Goal: Check status: Check status

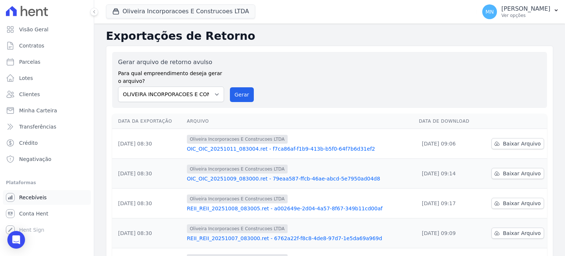
click at [34, 199] on span "Recebíveis" at bounding box center [33, 196] width 28 height 7
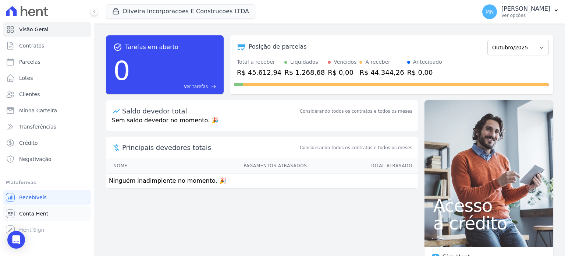
click at [38, 213] on span "Conta Hent" at bounding box center [33, 213] width 29 height 7
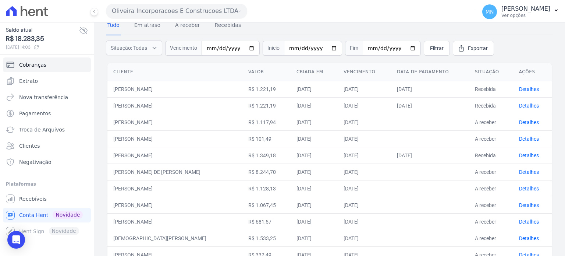
scroll to position [110, 0]
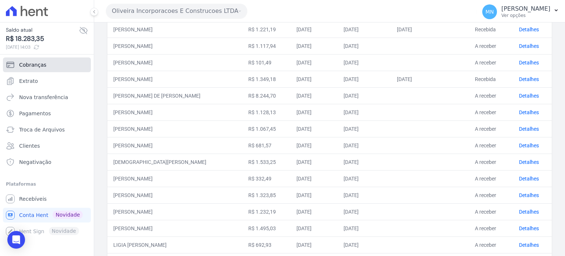
click at [53, 64] on link "Cobranças" at bounding box center [47, 64] width 88 height 15
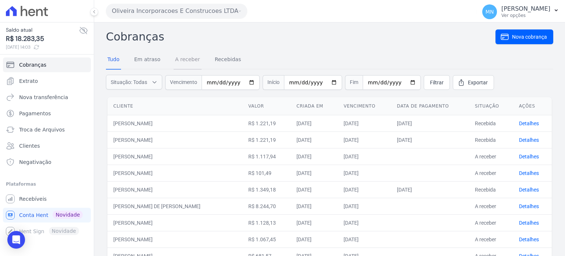
click at [187, 61] on link "A receber" at bounding box center [188, 59] width 28 height 19
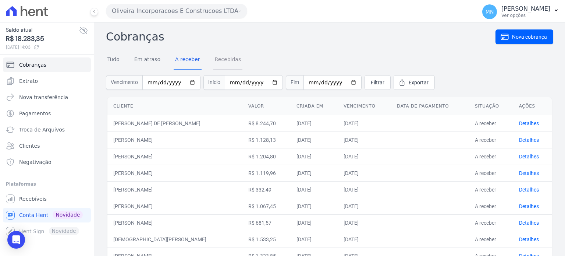
click at [213, 62] on link "Recebidas" at bounding box center [227, 59] width 29 height 19
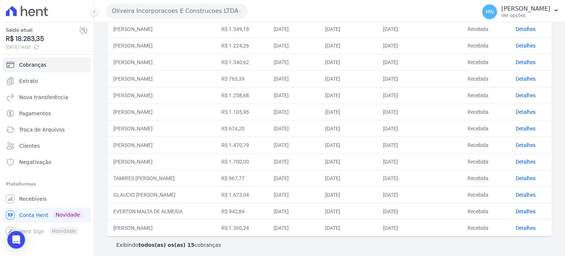
scroll to position [129, 0]
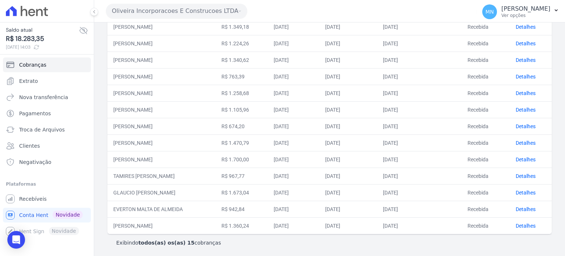
drag, startPoint x: 114, startPoint y: 157, endPoint x: 368, endPoint y: 162, distance: 253.8
click at [368, 162] on tr "[PERSON_NAME] R$ 1.700,00 [DATE] [DATE] [DATE] Recebida Detalhes" at bounding box center [329, 159] width 444 height 17
click at [195, 159] on td "[PERSON_NAME]" at bounding box center [161, 159] width 108 height 17
drag, startPoint x: 260, startPoint y: 156, endPoint x: 303, endPoint y: 162, distance: 43.8
click at [303, 162] on tr "[PERSON_NAME] R$ 1.700,00 [DATE] [DATE] [DATE] Recebida Detalhes" at bounding box center [329, 159] width 444 height 17
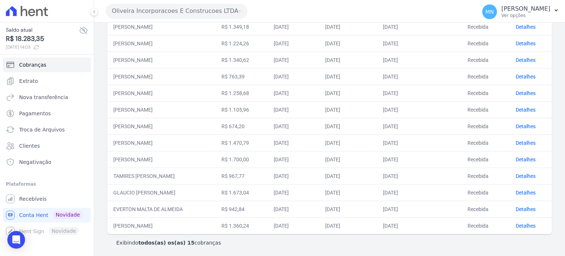
drag, startPoint x: 311, startPoint y: 159, endPoint x: 306, endPoint y: 156, distance: 5.9
click at [310, 158] on td "[DATE]" at bounding box center [293, 159] width 51 height 17
click at [300, 156] on td "[DATE]" at bounding box center [293, 159] width 51 height 17
drag, startPoint x: 258, startPoint y: 157, endPoint x: 296, endPoint y: 162, distance: 38.9
click at [268, 162] on td "R$ 1.700,00" at bounding box center [242, 159] width 52 height 17
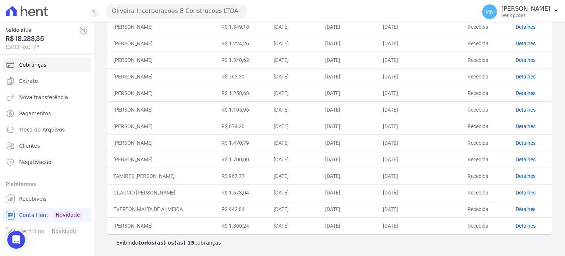
drag, startPoint x: 307, startPoint y: 157, endPoint x: 341, endPoint y: 159, distance: 33.5
click at [319, 159] on td "[DATE]" at bounding box center [293, 159] width 51 height 17
click at [268, 157] on td "R$ 1.700,00" at bounding box center [242, 159] width 52 height 17
drag, startPoint x: 113, startPoint y: 158, endPoint x: 183, endPoint y: 161, distance: 70.0
click at [183, 161] on td "[PERSON_NAME]" at bounding box center [161, 159] width 108 height 17
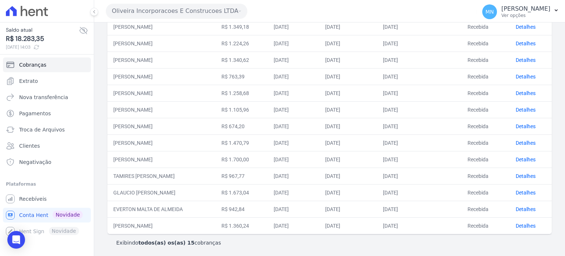
click at [268, 159] on td "R$ 1.700,00" at bounding box center [242, 159] width 52 height 17
drag, startPoint x: 257, startPoint y: 158, endPoint x: 313, endPoint y: 166, distance: 56.1
click at [313, 166] on tbody "[PERSON_NAME] R$ 1.221,19 [DATE] [DATE] [DATE] Recebida Detalhes [PERSON_NAME] …" at bounding box center [329, 109] width 444 height 248
click at [300, 157] on td "[DATE]" at bounding box center [293, 159] width 51 height 17
drag, startPoint x: 128, startPoint y: 159, endPoint x: 219, endPoint y: 161, distance: 90.5
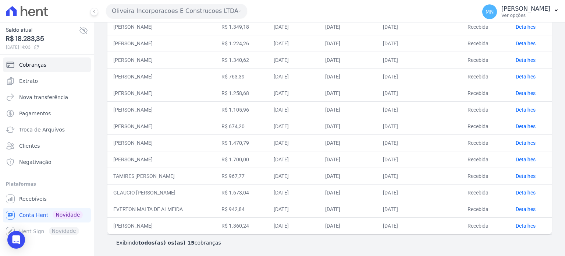
click at [216, 162] on td "[PERSON_NAME]" at bounding box center [161, 159] width 108 height 17
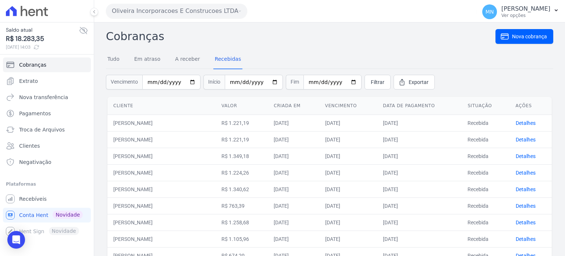
scroll to position [0, 0]
drag, startPoint x: 456, startPoint y: 45, endPoint x: 453, endPoint y: 48, distance: 4.7
click at [456, 45] on h2 "Cobranças" at bounding box center [301, 36] width 390 height 17
click at [134, 59] on link "Em atraso" at bounding box center [147, 59] width 29 height 19
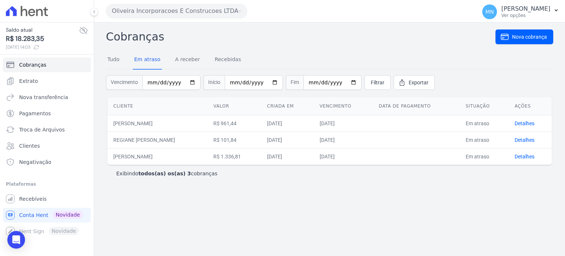
drag, startPoint x: 151, startPoint y: 144, endPoint x: 184, endPoint y: 141, distance: 33.2
click at [184, 142] on td "REGIANE [PERSON_NAME]" at bounding box center [157, 139] width 100 height 17
drag, startPoint x: 124, startPoint y: 159, endPoint x: 187, endPoint y: 154, distance: 63.4
click at [187, 154] on td "[PERSON_NAME]" at bounding box center [157, 156] width 100 height 17
click at [207, 158] on td "[PERSON_NAME]" at bounding box center [157, 156] width 100 height 17
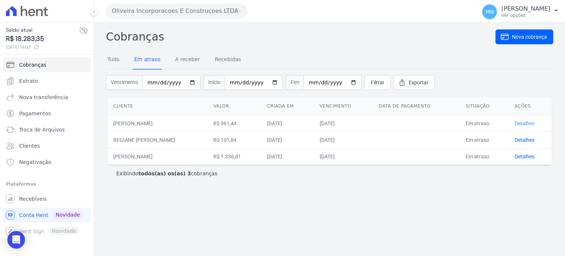
click at [531, 120] on link "Detalhes" at bounding box center [525, 123] width 20 height 6
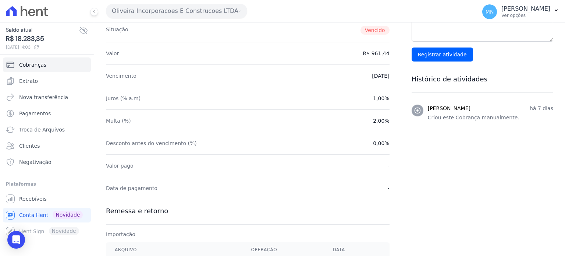
scroll to position [110, 0]
drag, startPoint x: 369, startPoint y: 102, endPoint x: 385, endPoint y: 101, distance: 16.9
click at [384, 102] on div "Juros (% a.m) 1,00%" at bounding box center [248, 97] width 284 height 22
drag, startPoint x: 369, startPoint y: 120, endPoint x: 401, endPoint y: 126, distance: 32.0
click at [401, 126] on div "Detalhes da cobrança Cliente [PERSON_NAME] 451.309.198-31 Situação [GEOGRAPHIC_…" at bounding box center [329, 145] width 471 height 382
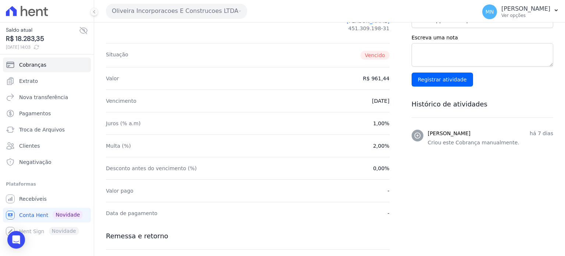
scroll to position [0, 0]
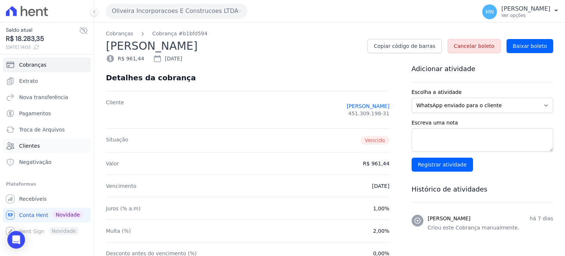
click at [38, 146] on link "Clientes" at bounding box center [47, 145] width 88 height 15
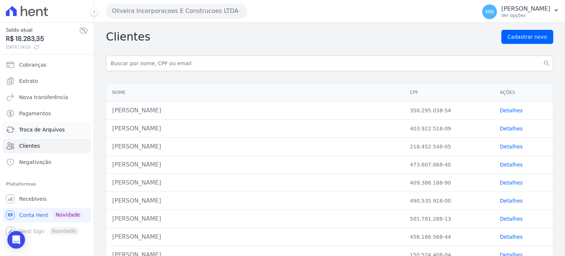
click at [69, 132] on link "Troca de Arquivos" at bounding box center [47, 129] width 88 height 15
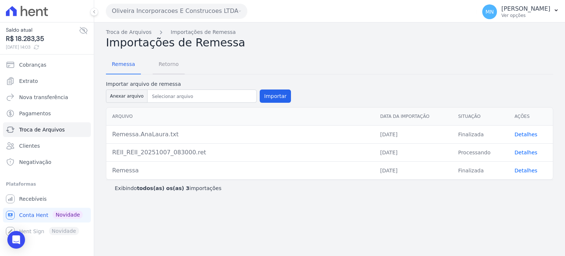
click at [171, 60] on span "Retorno" at bounding box center [168, 64] width 29 height 15
